Goal: Task Accomplishment & Management: Use online tool/utility

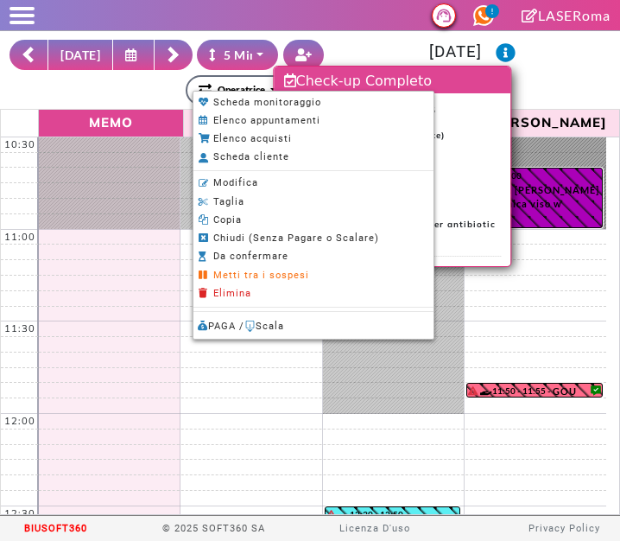
select select "*"
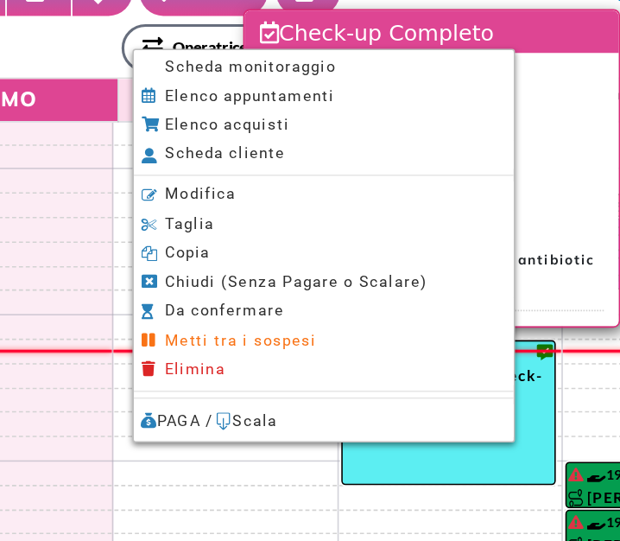
click at [292, 105] on span "Scheda monitoraggio" at bounding box center [267, 102] width 108 height 11
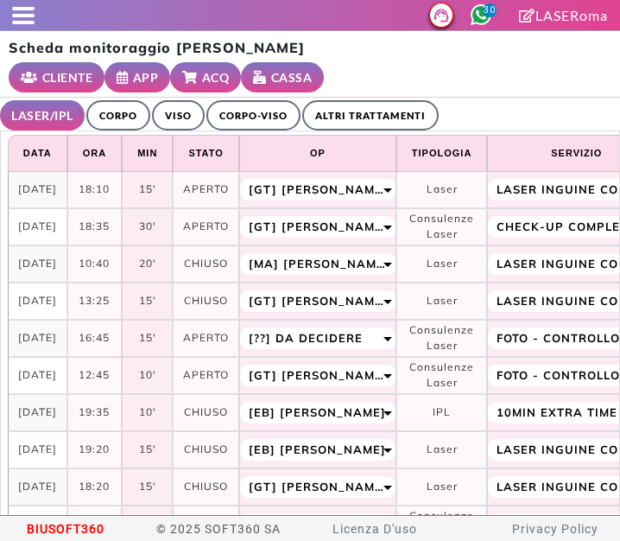
select select "**"
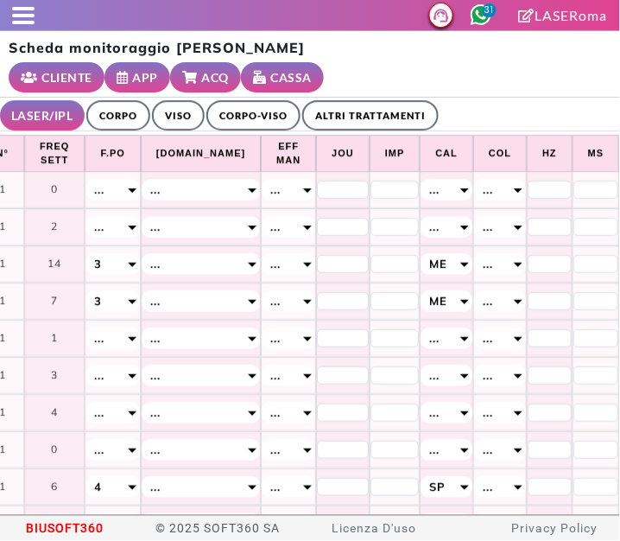
scroll to position [0, 878]
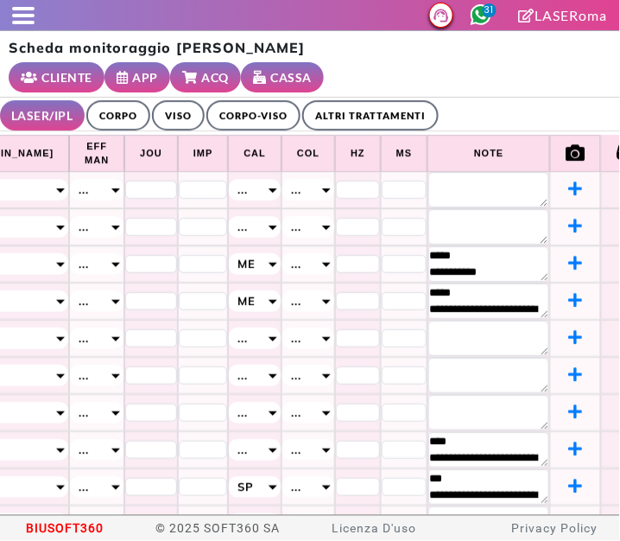
click at [394, 100] on link "ALTRI TRATTAMENTI" at bounding box center [370, 115] width 136 height 30
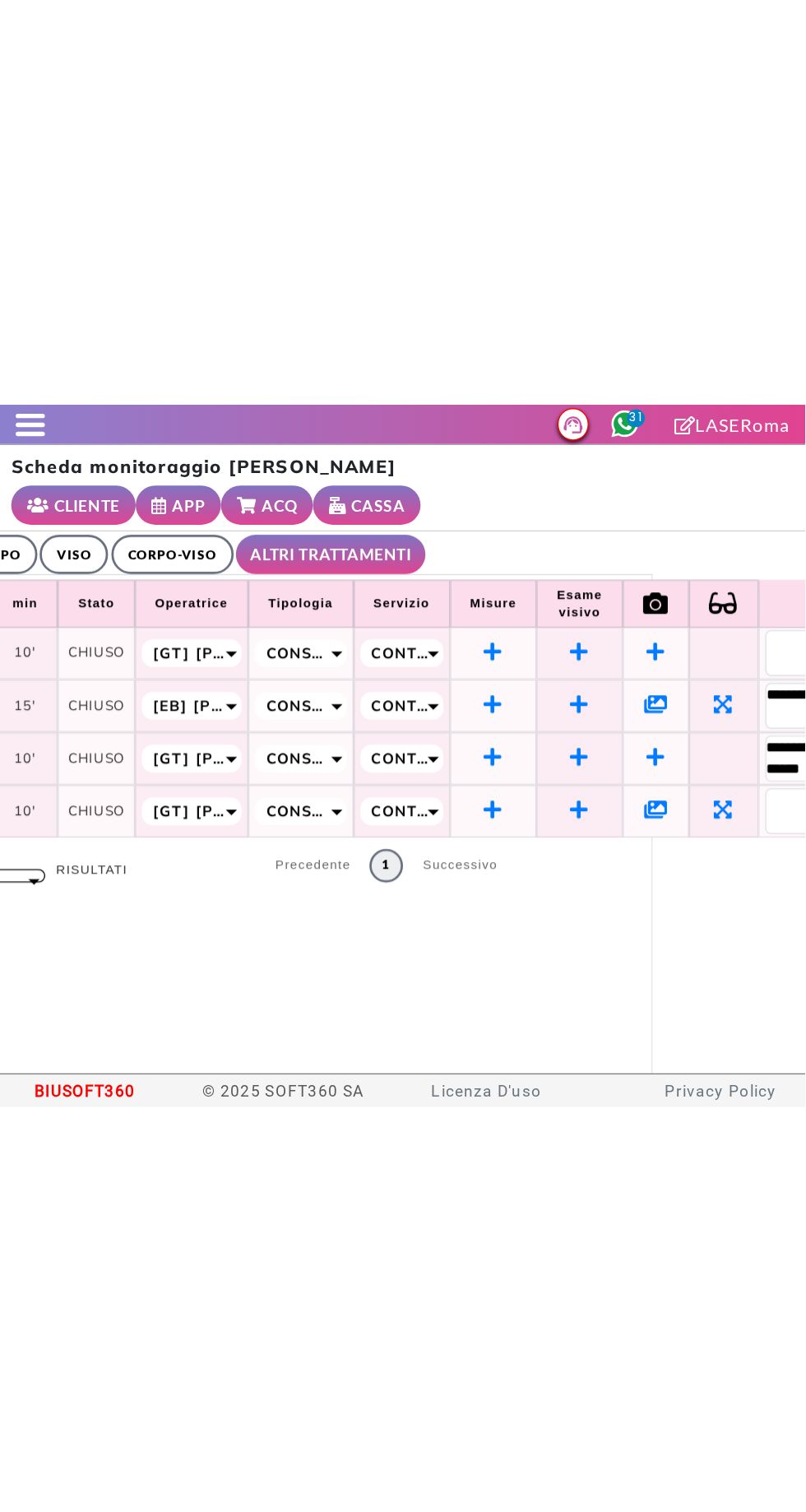
scroll to position [0, 222]
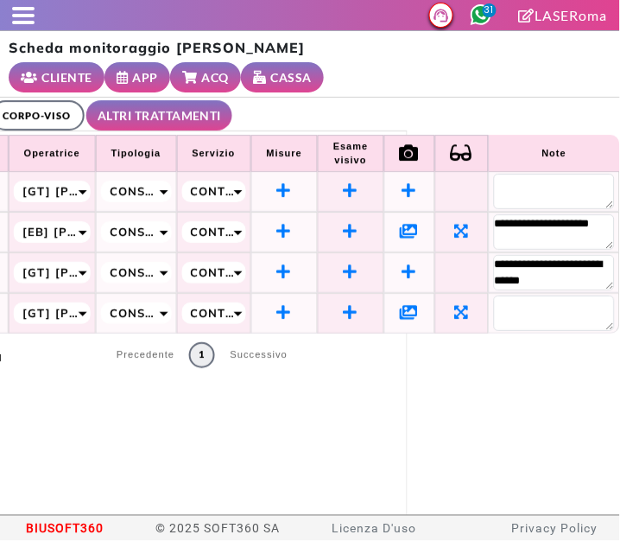
click at [401, 223] on icon at bounding box center [410, 231] width 18 height 16
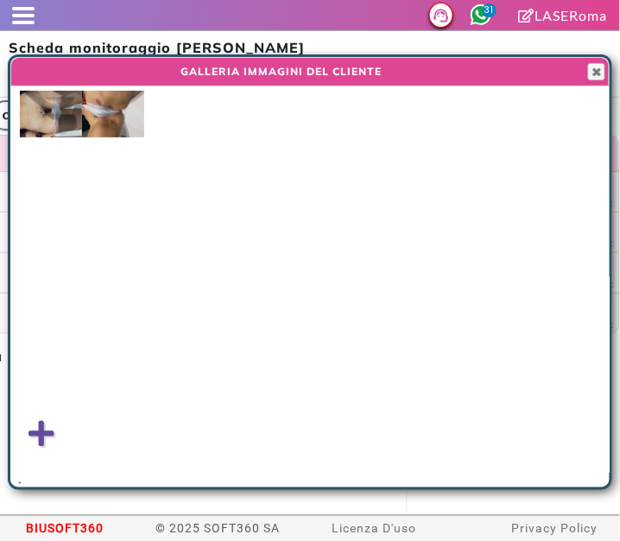
click at [34, 126] on img at bounding box center [51, 114] width 62 height 47
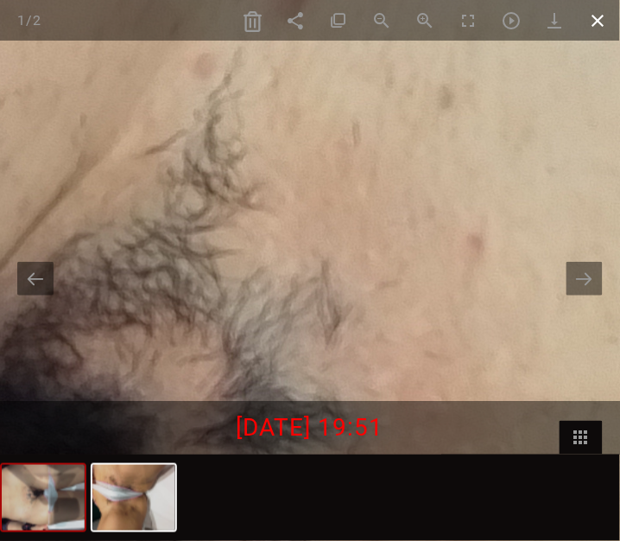
click at [596, 29] on span at bounding box center [598, 20] width 43 height 41
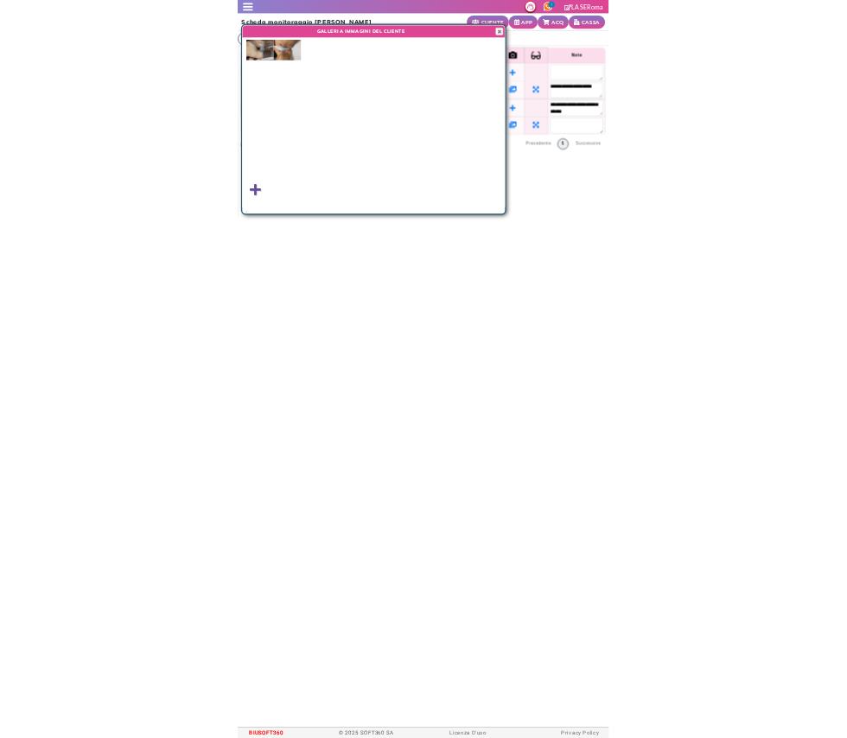
scroll to position [0, 8]
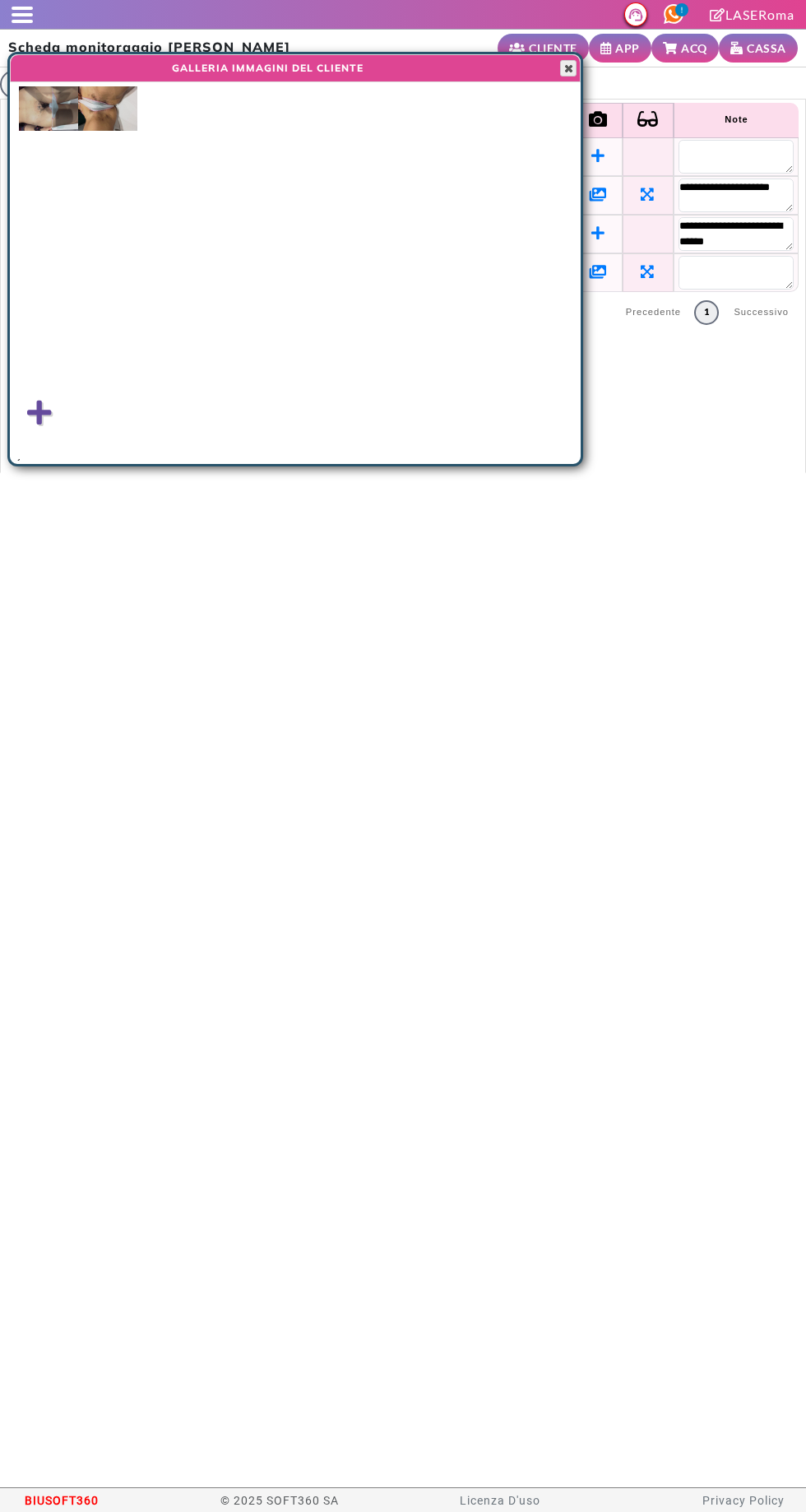
click at [567, 63] on span "button" at bounding box center [568, 69] width 13 height 13
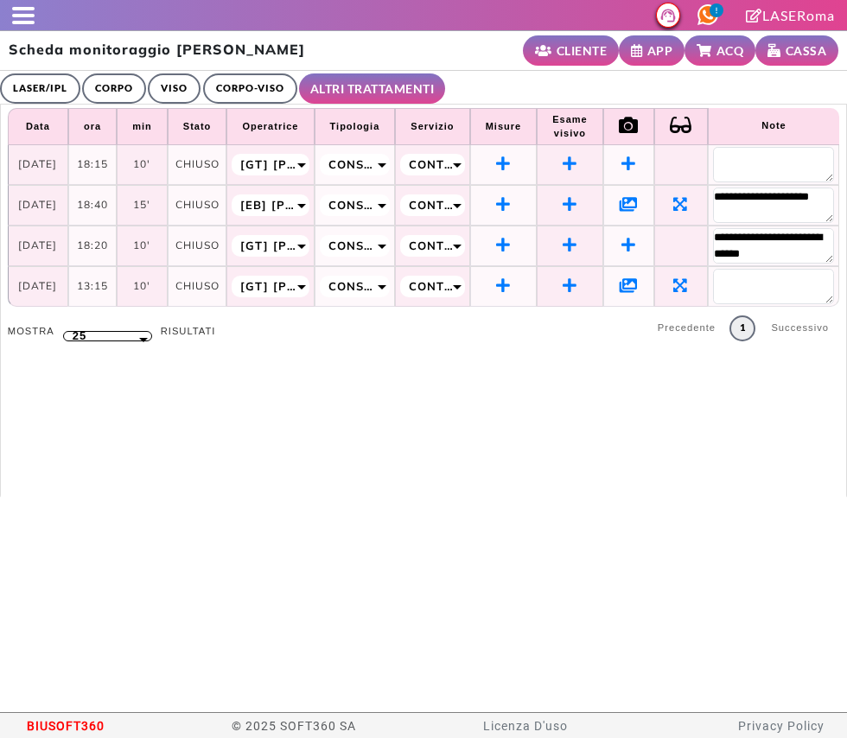
scroll to position [0, 0]
click at [28, 21] on span at bounding box center [23, 22] width 22 height 3
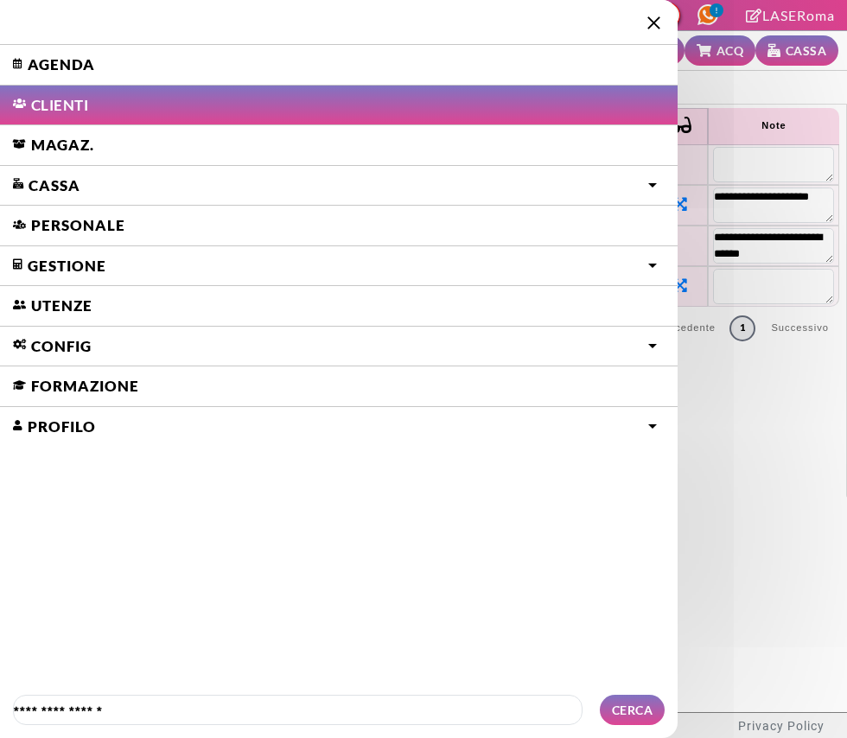
click at [86, 61] on link "Agenda" at bounding box center [338, 65] width 677 height 40
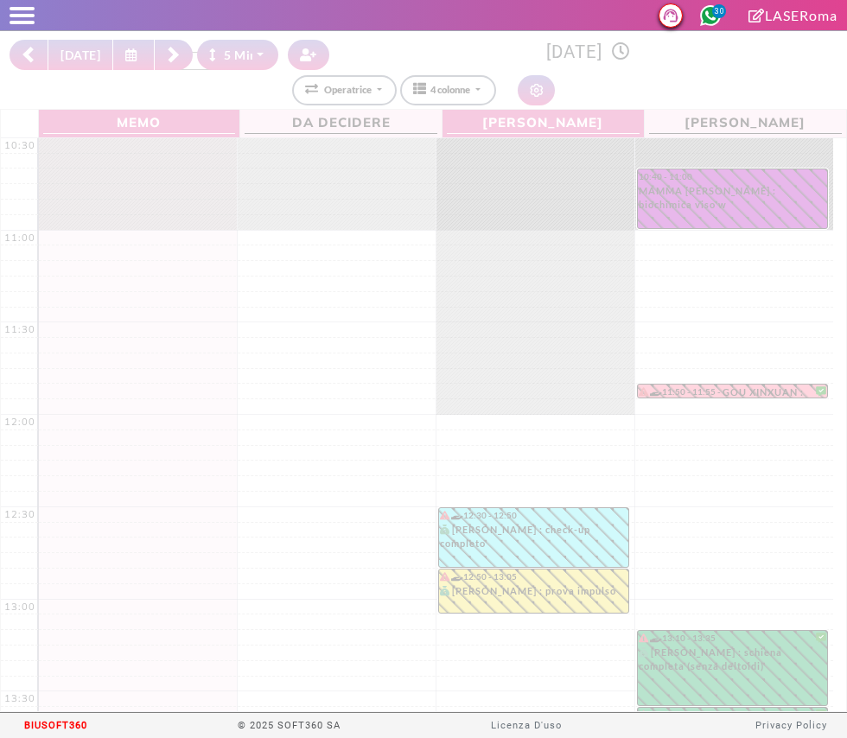
select select "*"
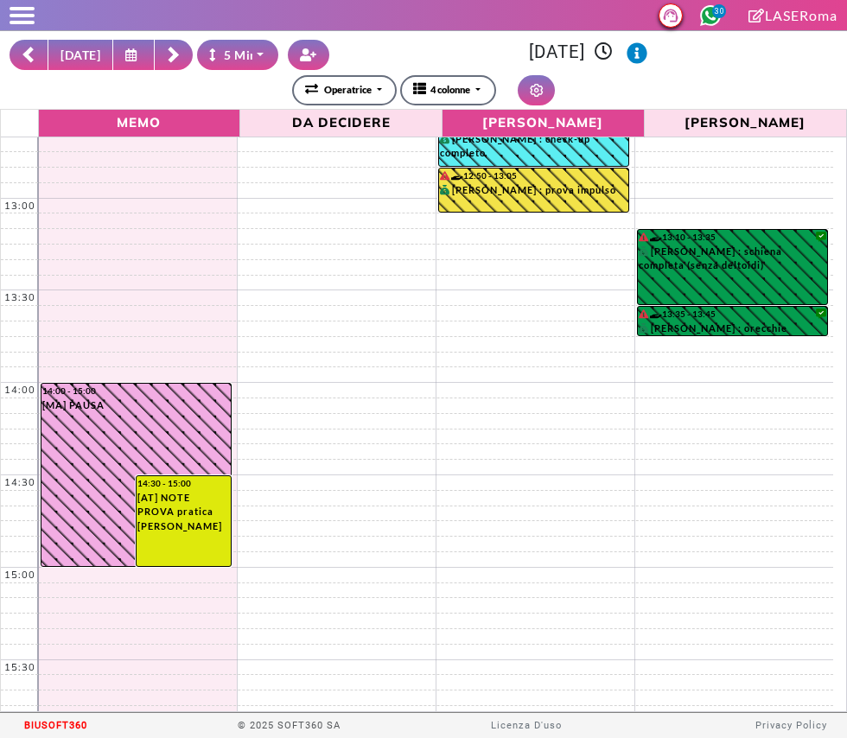
scroll to position [401, 0]
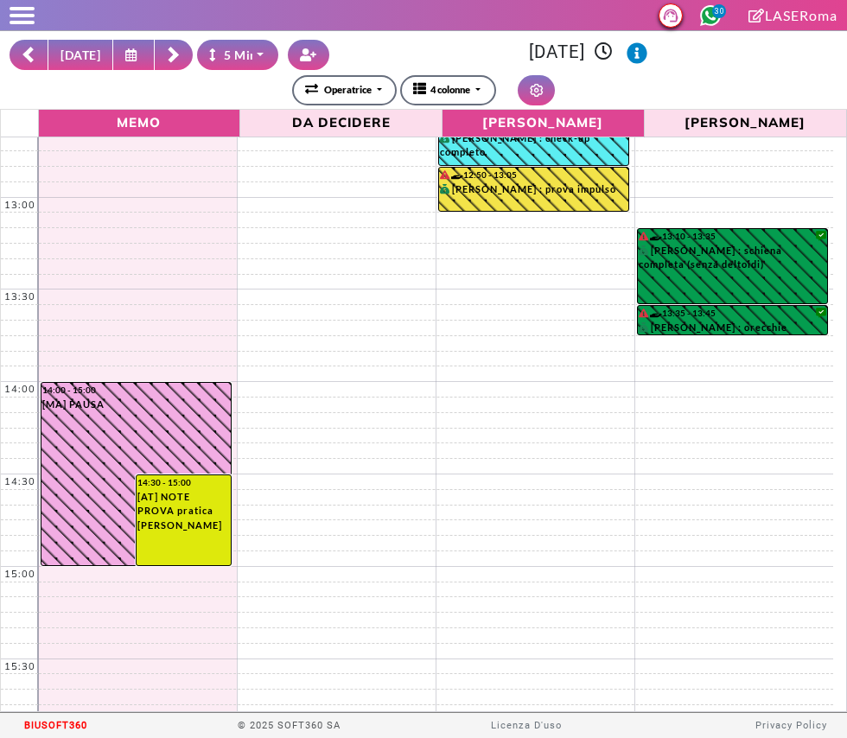
click at [70, 69] on button "[DATE]" at bounding box center [81, 55] width 66 height 30
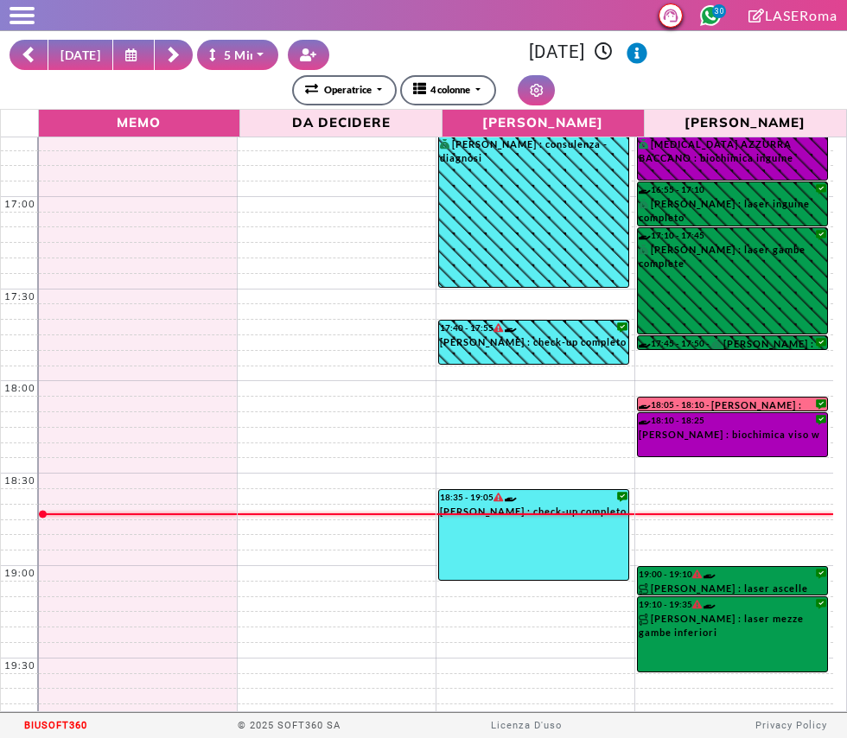
scroll to position [1178, 0]
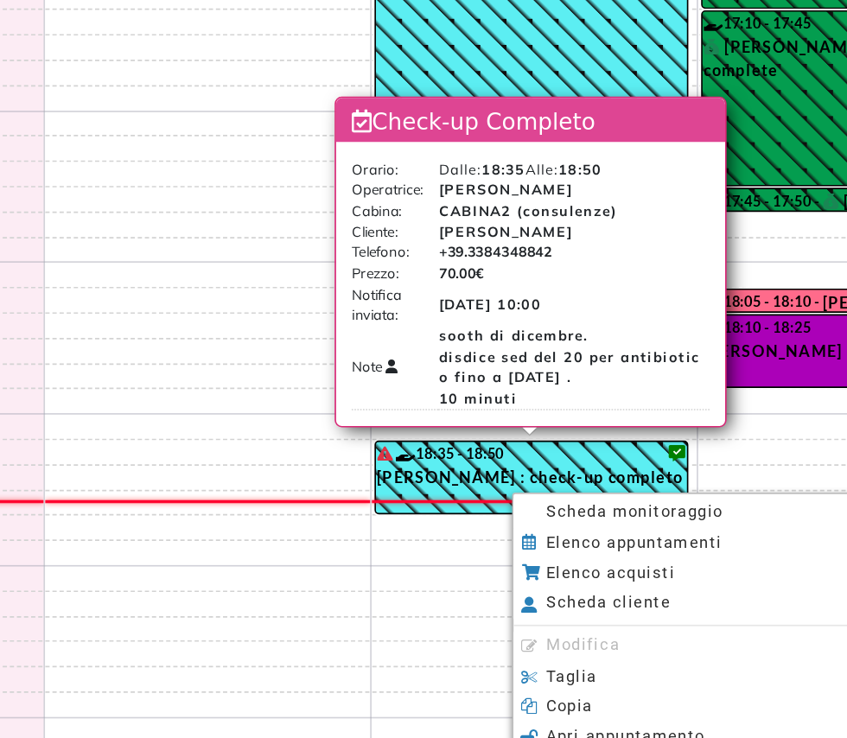
click at [626, 498] on span "Scheda monitoraggio" at bounding box center [597, 494] width 108 height 11
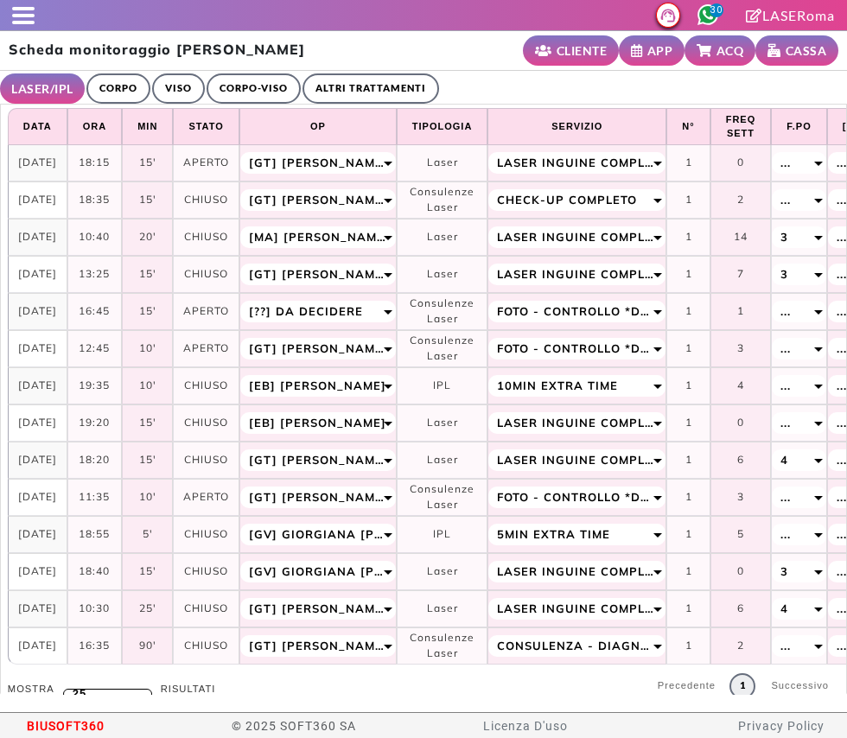
select select "**"
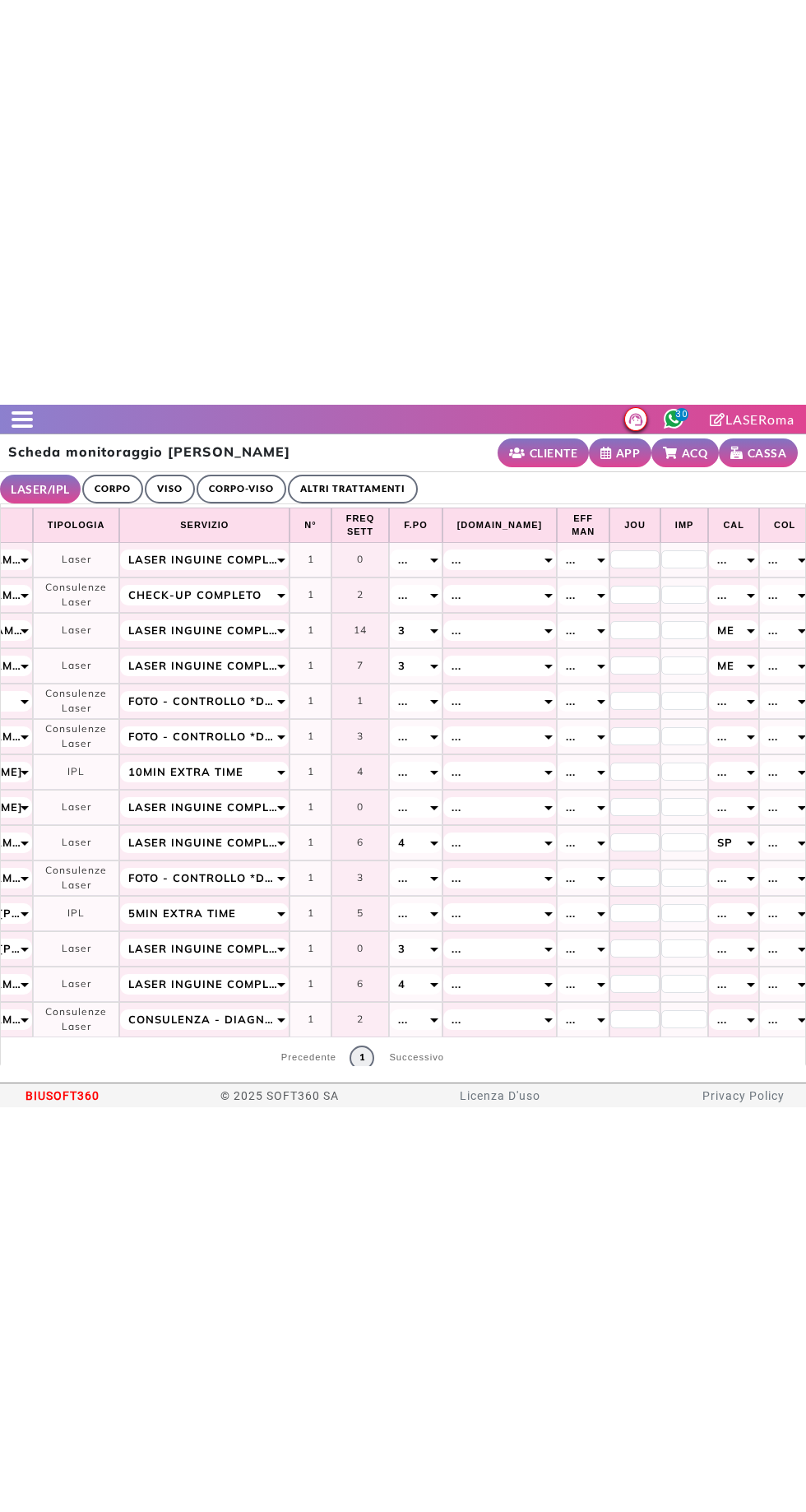
scroll to position [0, 619]
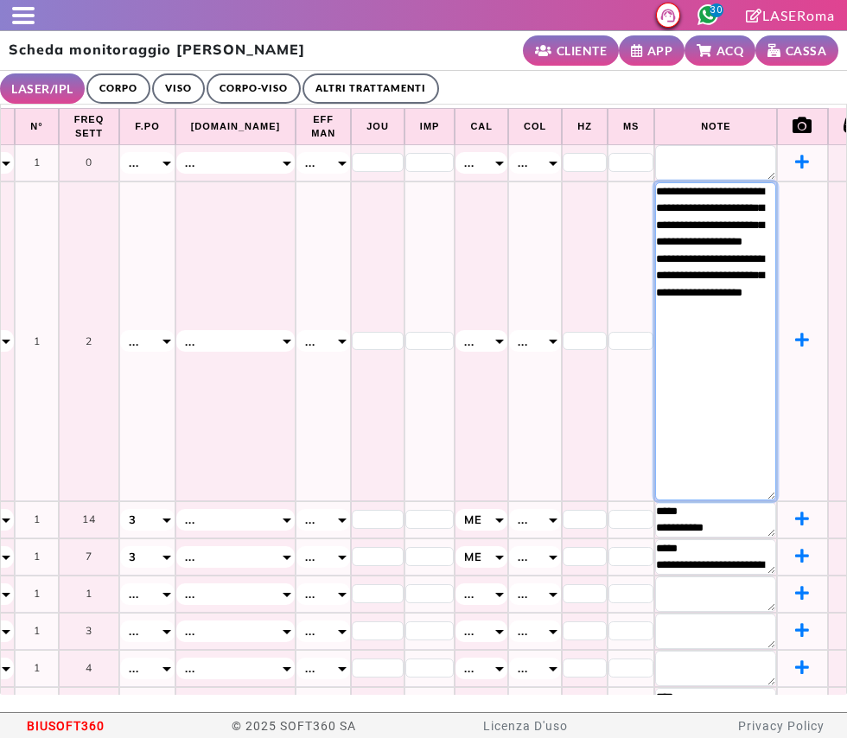
click at [679, 343] on textarea "**********" at bounding box center [715, 341] width 121 height 318
type textarea "**********"
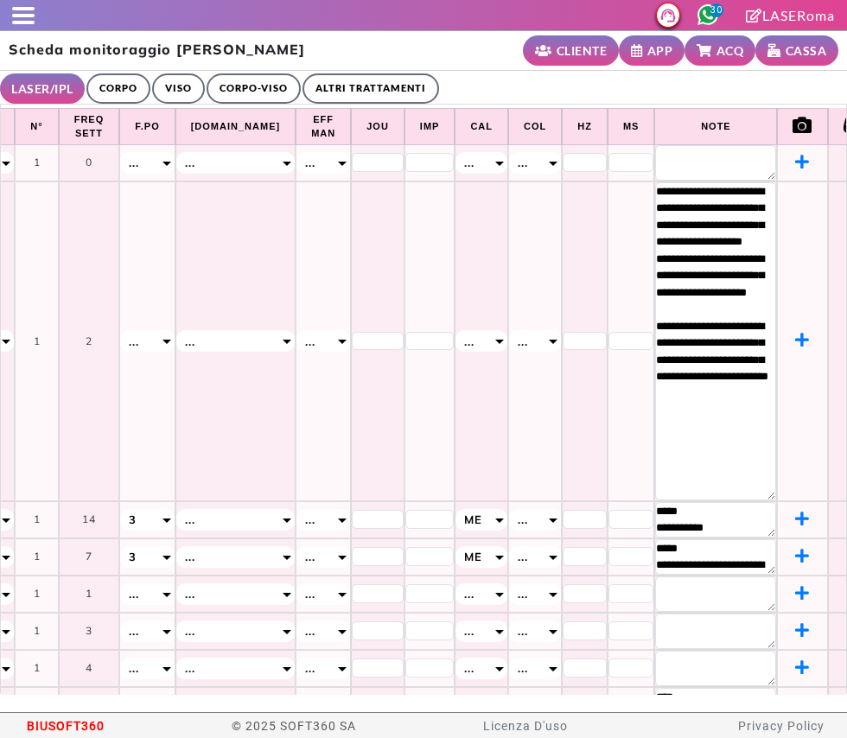
click at [478, 90] on ul "LASER/IPL ULTRASUONI CORPO VISO CORPO-VISO ALTRI TRATTAMENTI" at bounding box center [423, 88] width 847 height 34
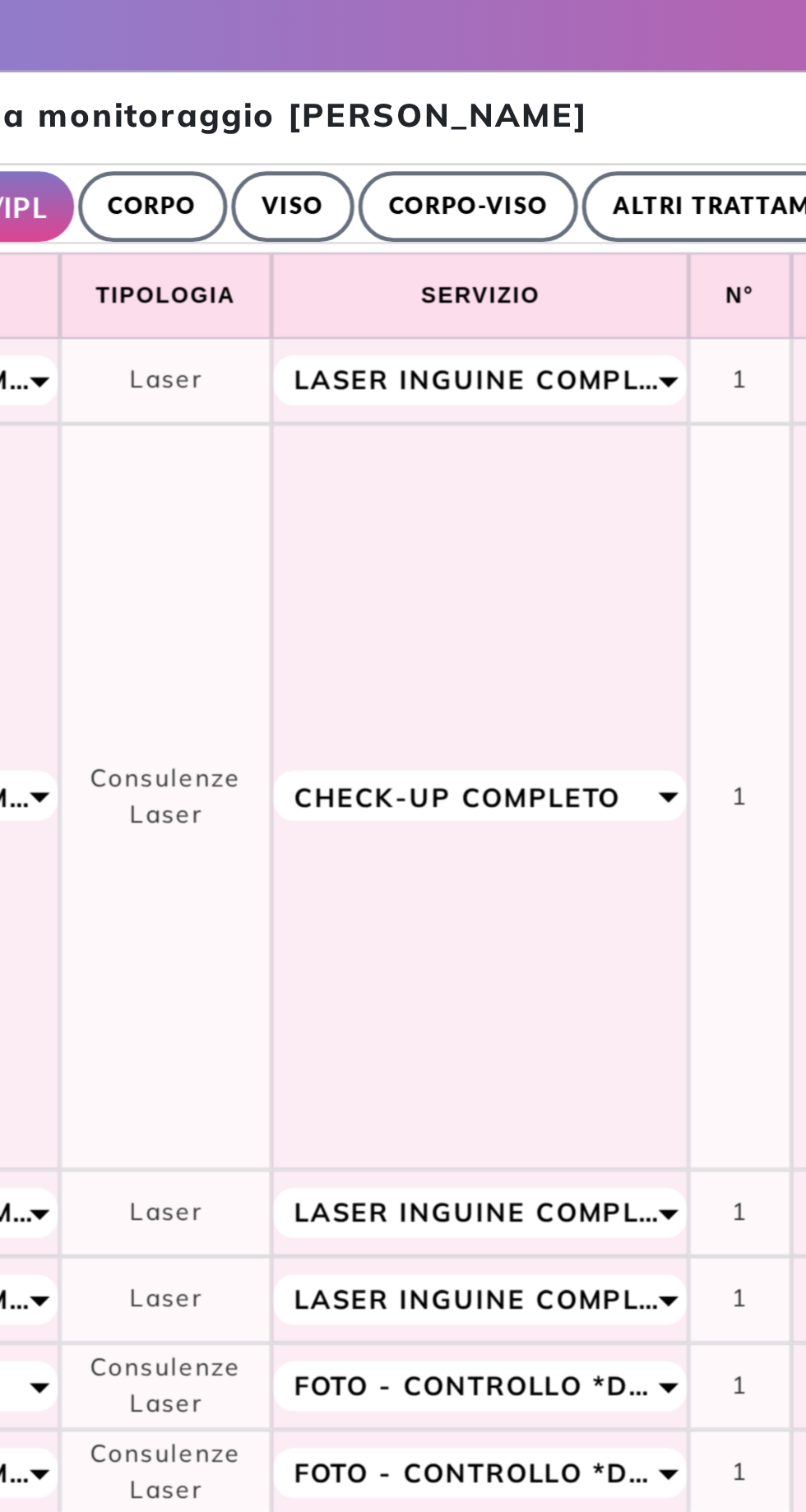
scroll to position [0, 0]
